Goal: Navigation & Orientation: Find specific page/section

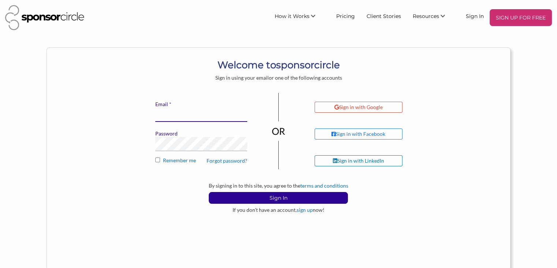
click at [165, 109] on input "* Email" at bounding box center [201, 114] width 92 height 14
type input "bmccabe@sponsorcircle.com"
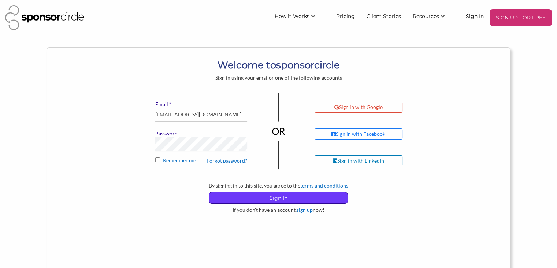
click at [281, 196] on p "Sign In" at bounding box center [278, 197] width 139 height 11
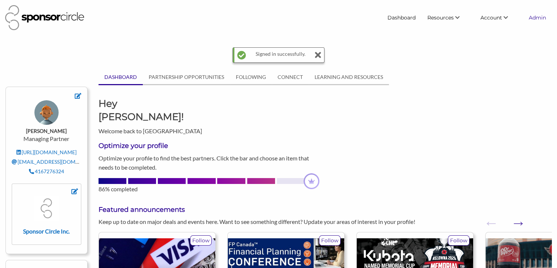
click at [538, 18] on link "Admin" at bounding box center [537, 17] width 29 height 13
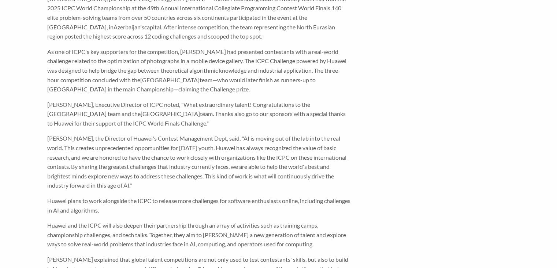
scroll to position [214, 0]
